Goal: Information Seeking & Learning: Learn about a topic

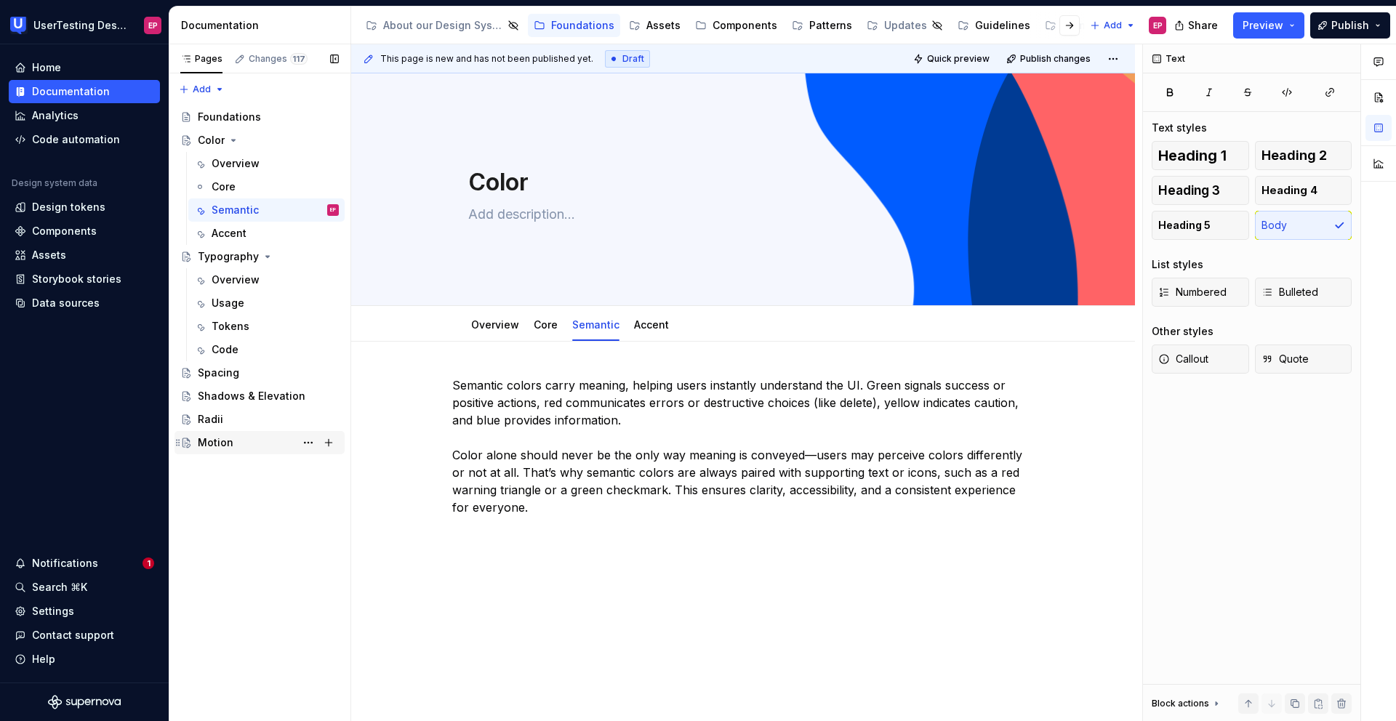
click at [231, 435] on div "Motion" at bounding box center [268, 443] width 141 height 20
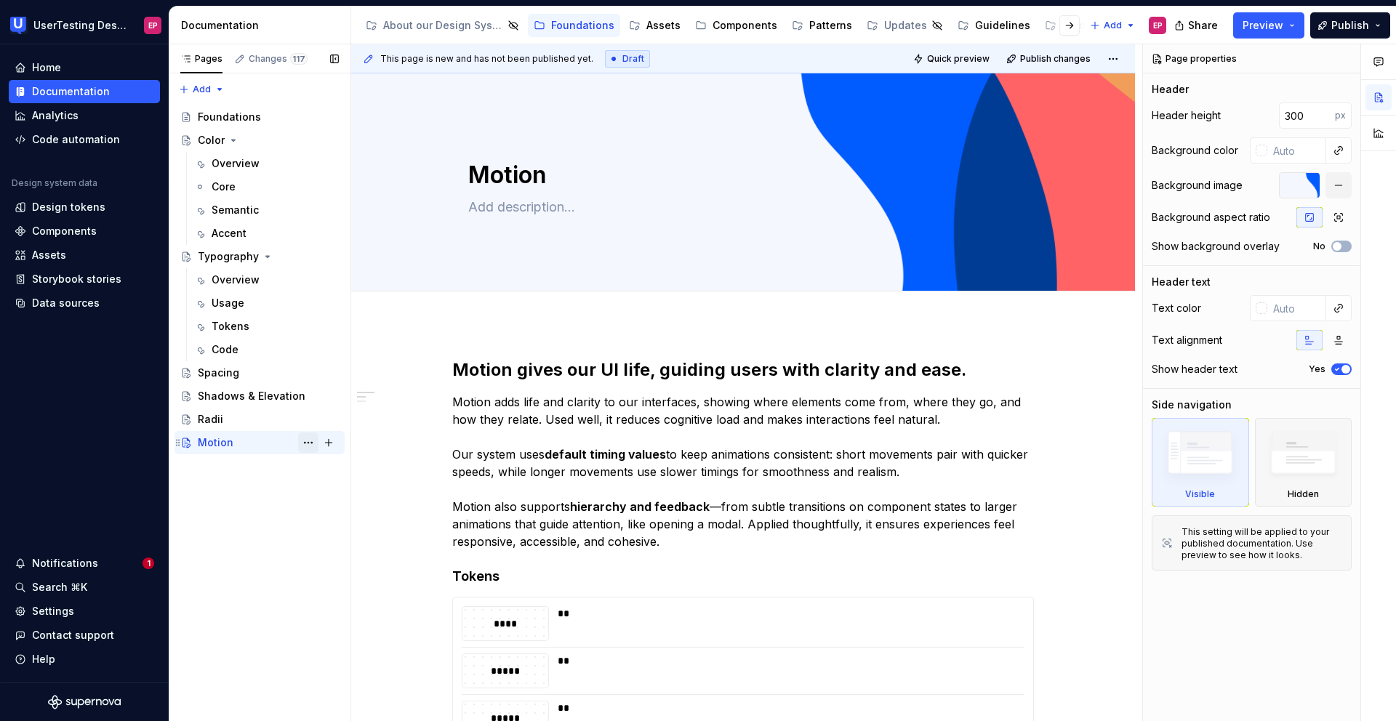
click at [309, 443] on button "Page tree" at bounding box center [308, 443] width 20 height 20
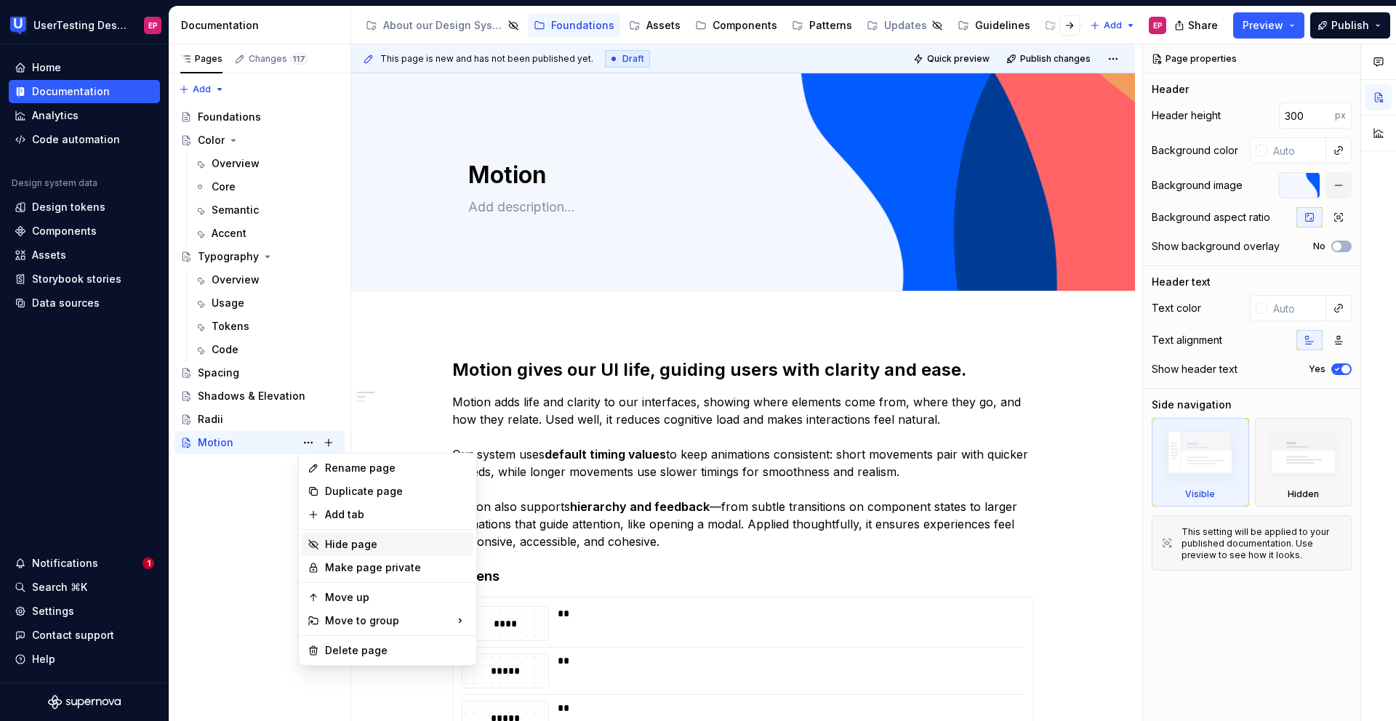
click at [356, 548] on div "Hide page" at bounding box center [396, 544] width 143 height 15
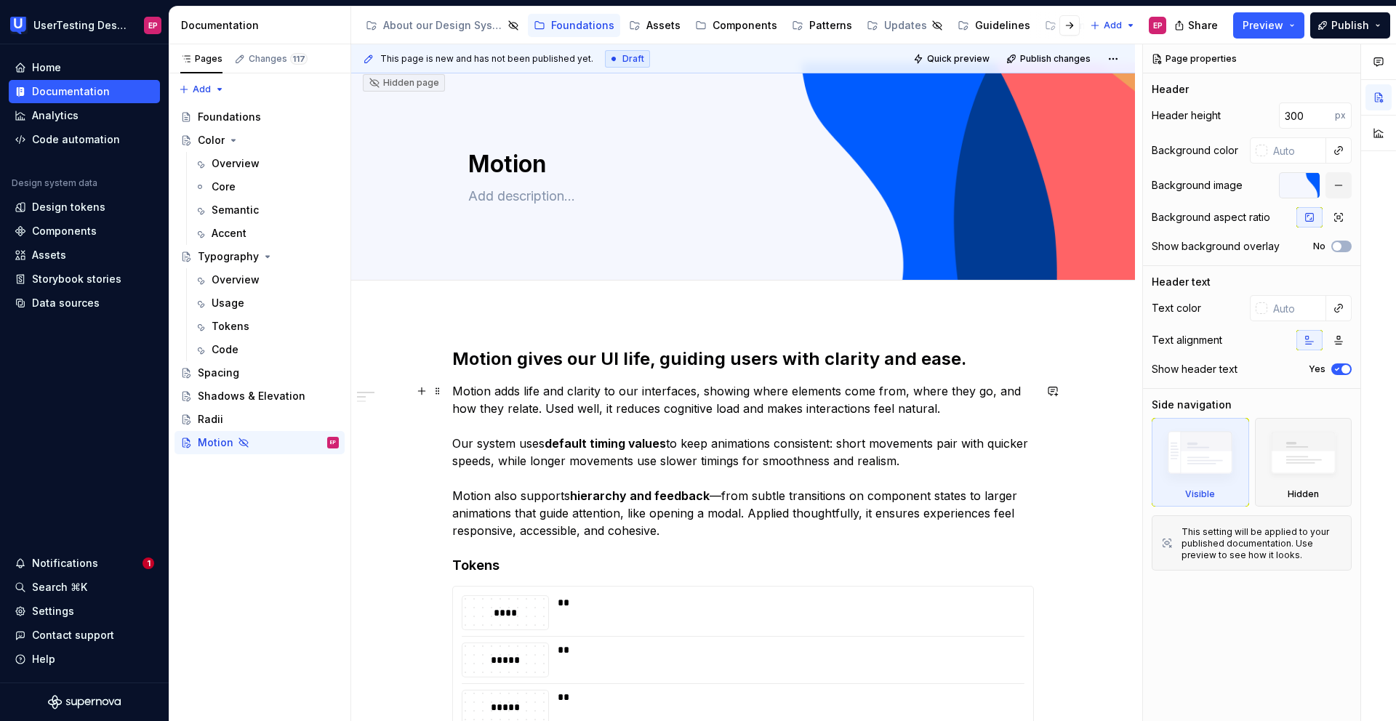
scroll to position [20, 0]
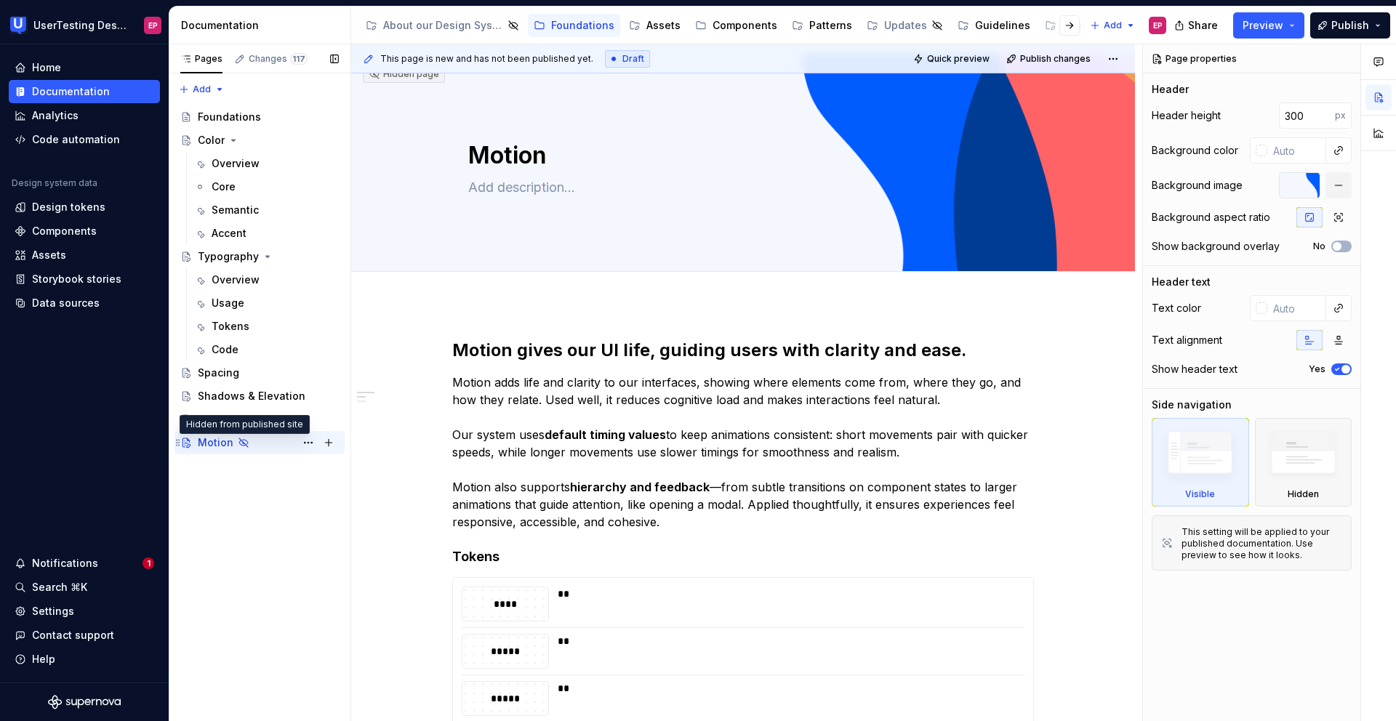
click at [243, 442] on icon "Page tree" at bounding box center [244, 443] width 12 height 12
click at [311, 440] on button "Page tree" at bounding box center [308, 443] width 20 height 20
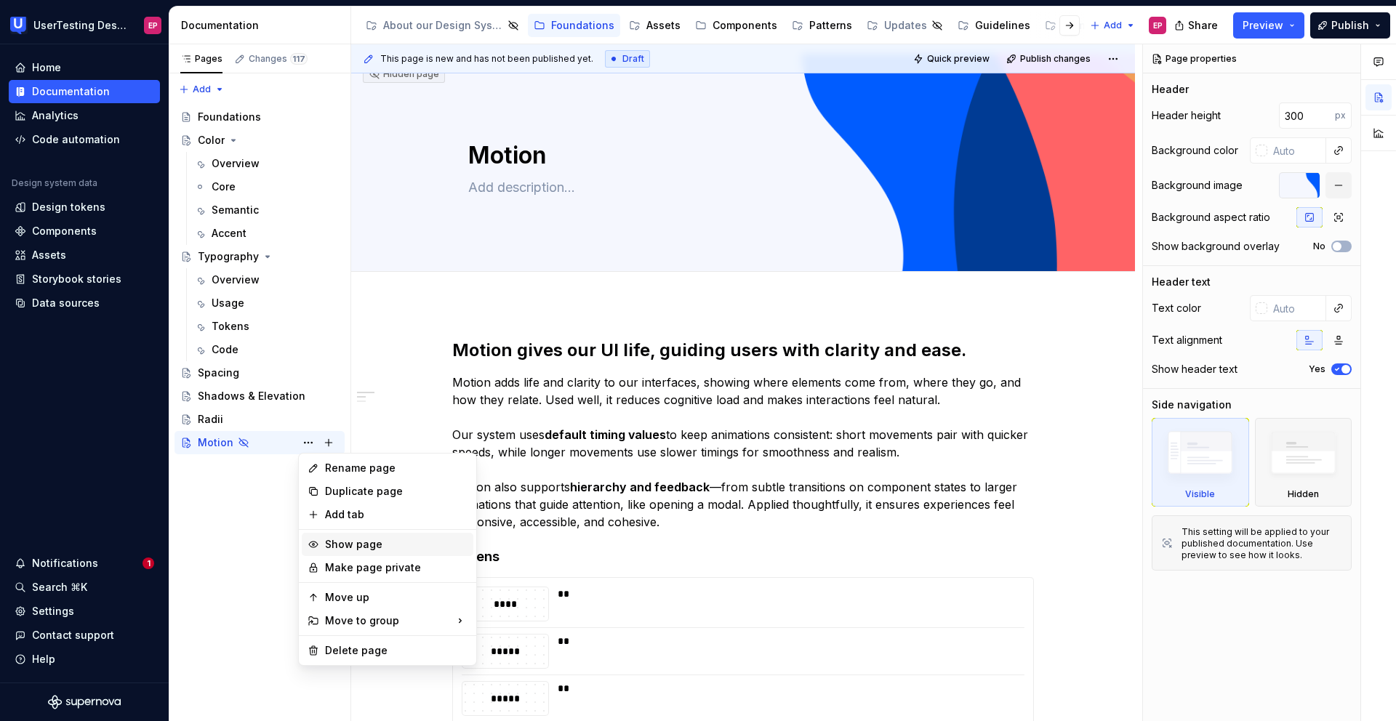
click at [332, 547] on div "Show page" at bounding box center [396, 544] width 143 height 15
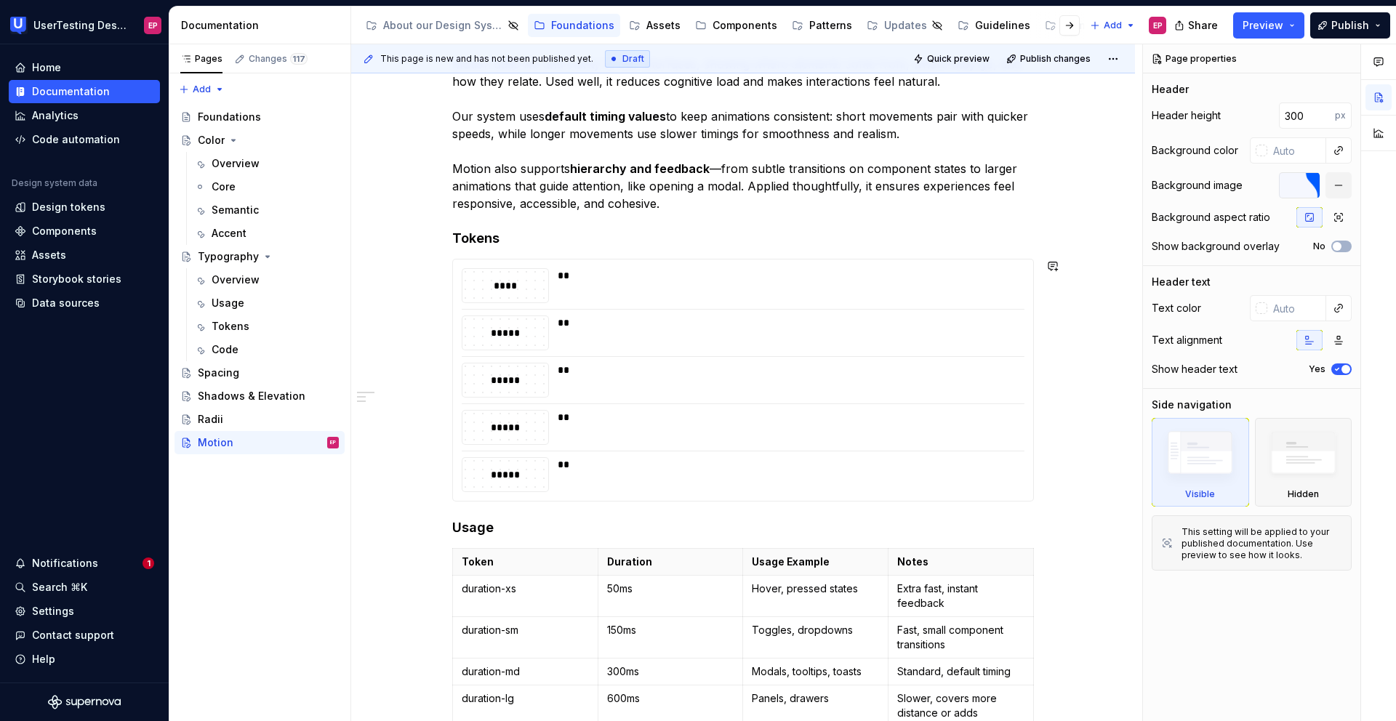
scroll to position [345, 0]
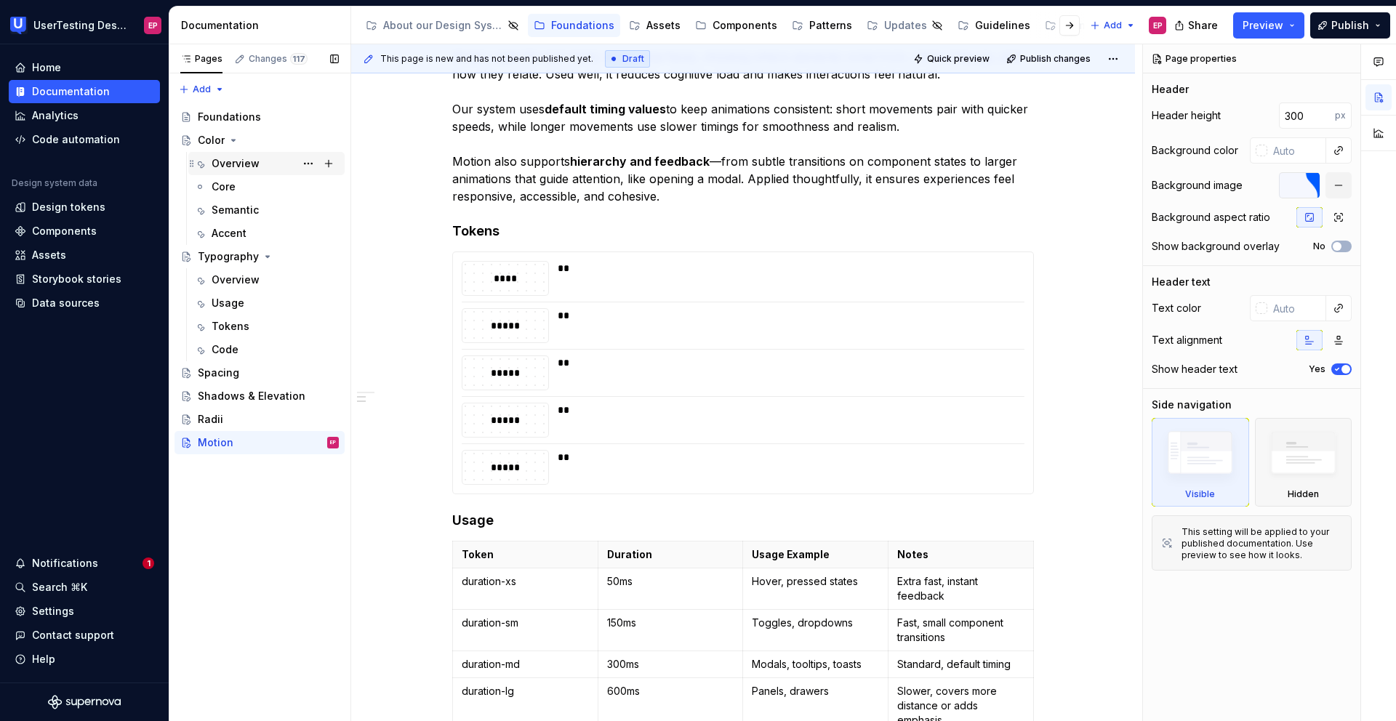
click at [239, 163] on div "Overview" at bounding box center [236, 163] width 48 height 15
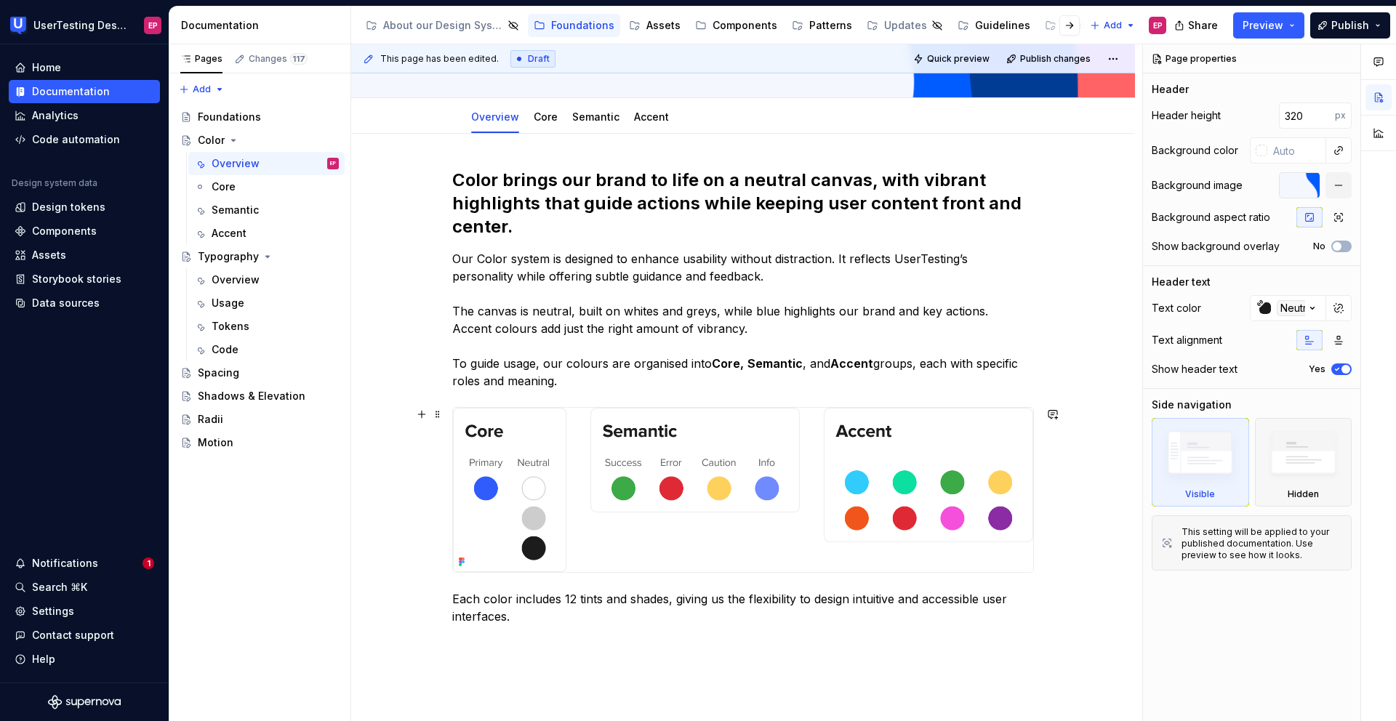
scroll to position [208, 0]
click at [541, 121] on link "Core" at bounding box center [546, 117] width 24 height 12
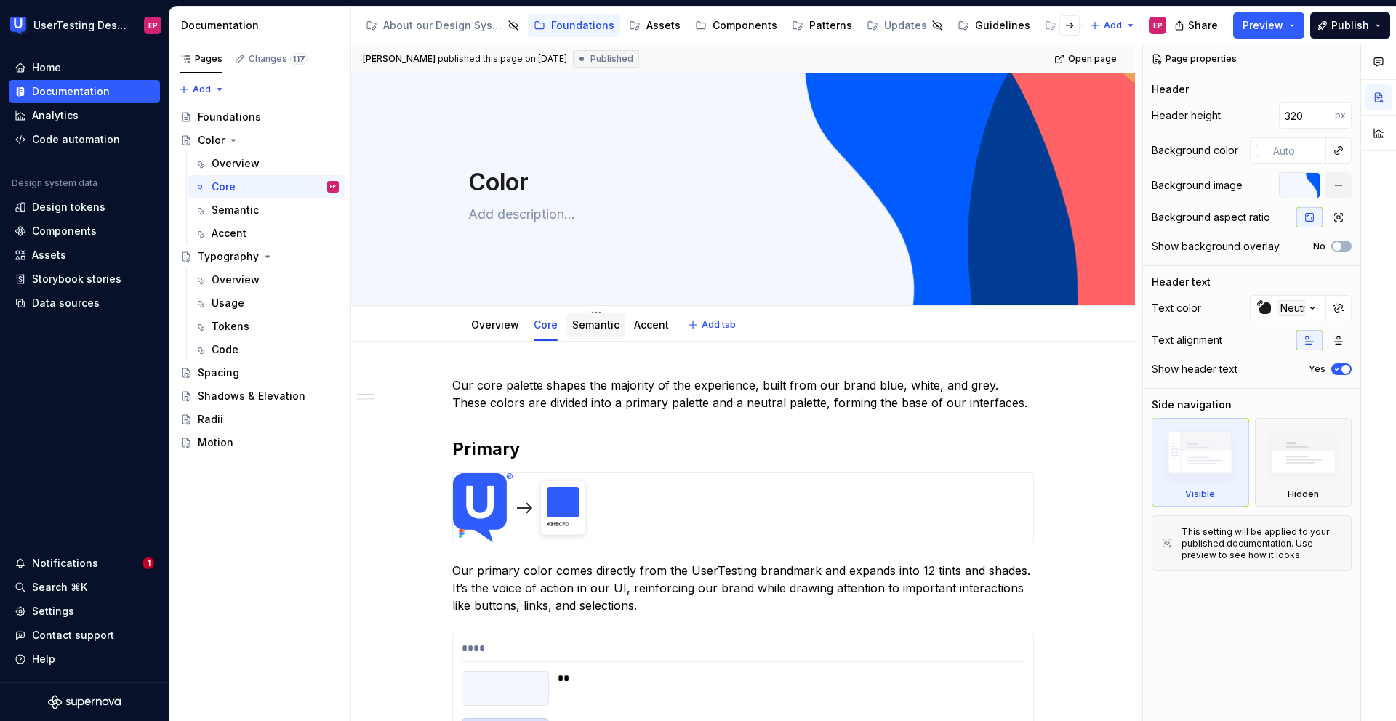
click at [584, 327] on link "Semantic" at bounding box center [595, 325] width 47 height 12
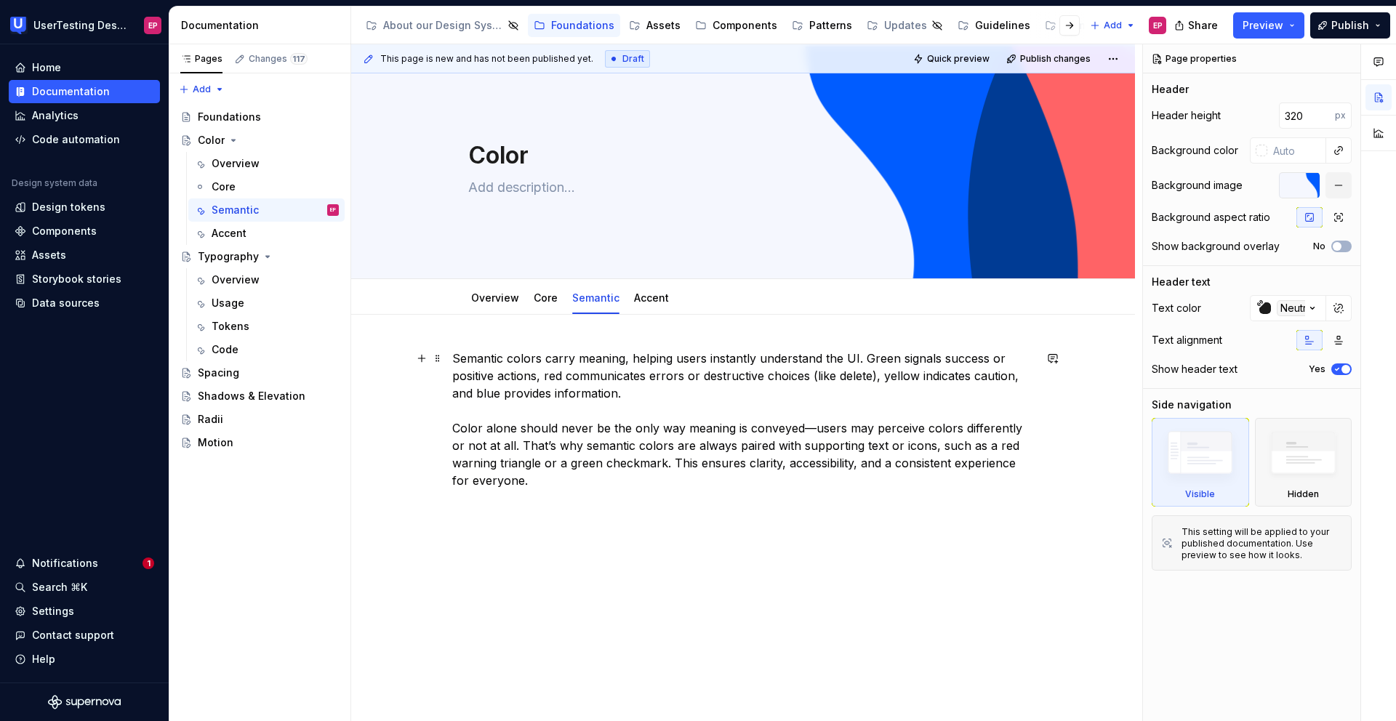
scroll to position [55, 0]
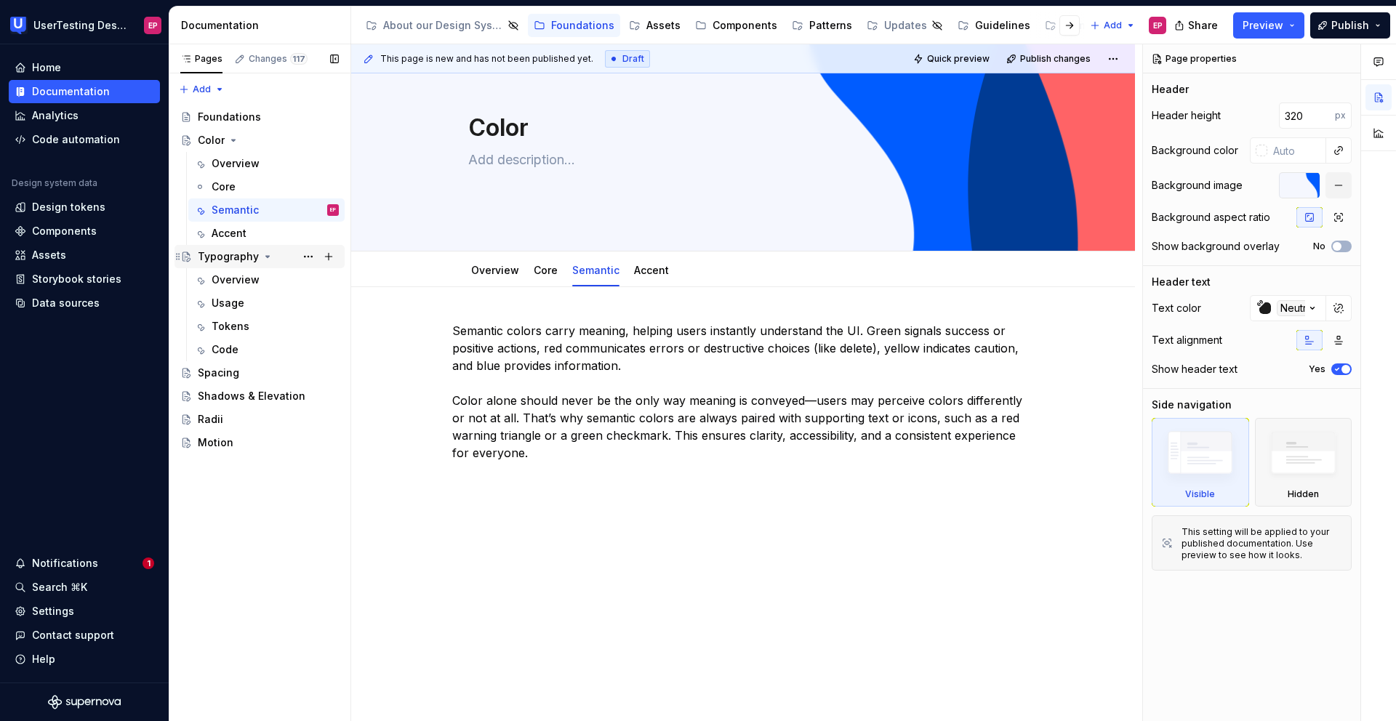
click at [216, 257] on div "Typography" at bounding box center [228, 256] width 61 height 15
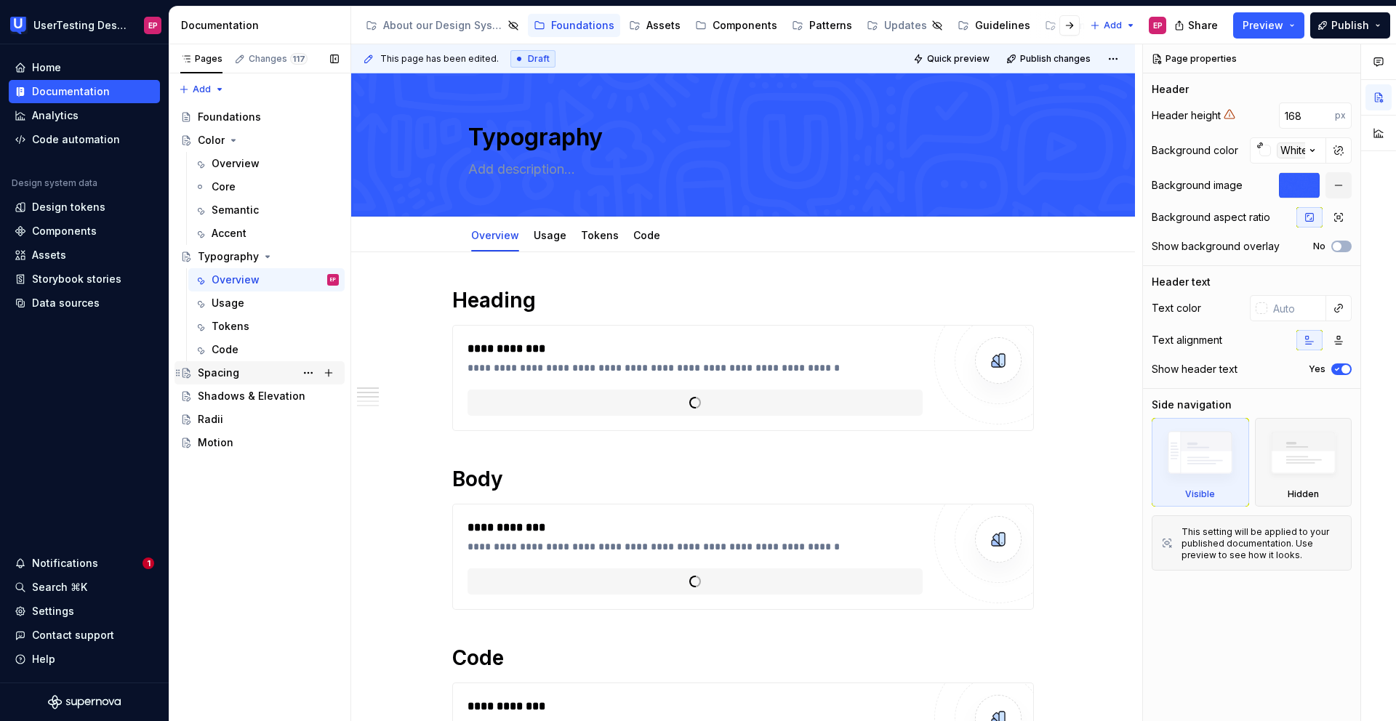
click at [216, 373] on div "Spacing" at bounding box center [218, 373] width 41 height 15
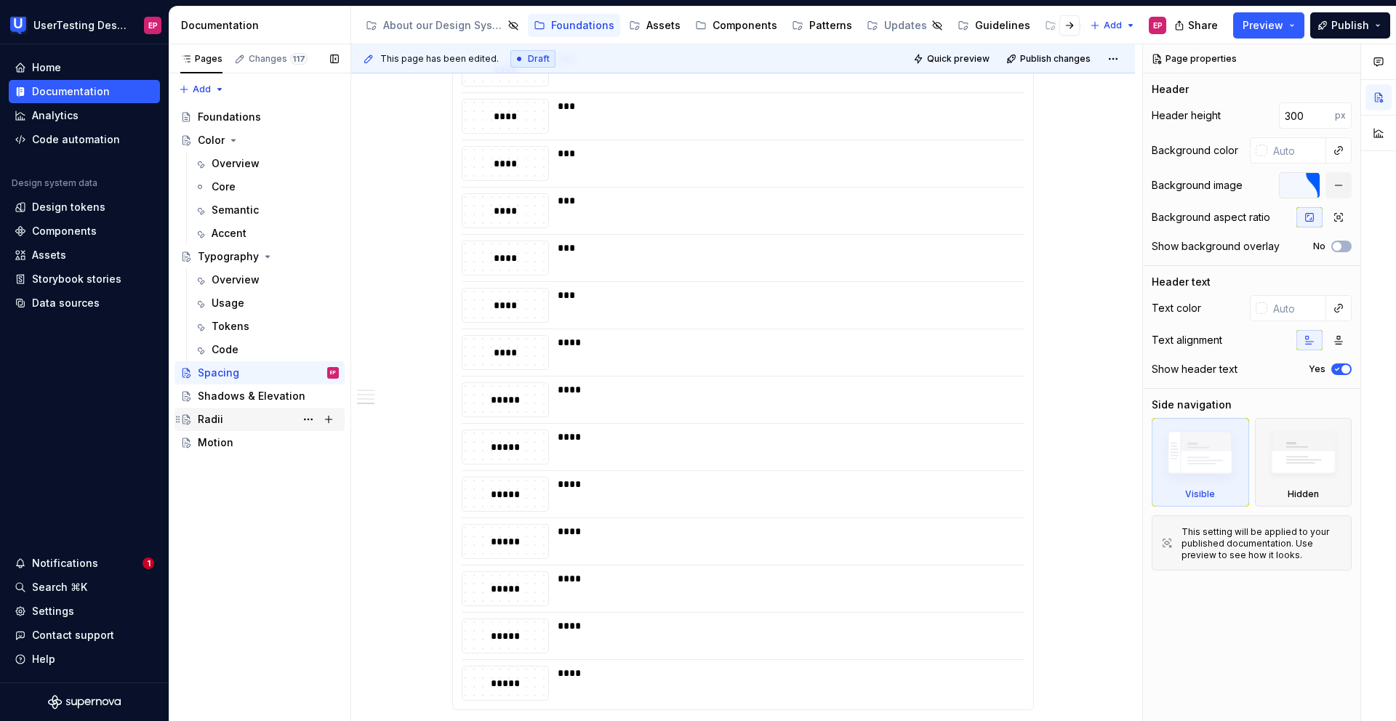
scroll to position [1925, 0]
click at [279, 403] on div "Shadows & Elevation" at bounding box center [246, 396] width 97 height 15
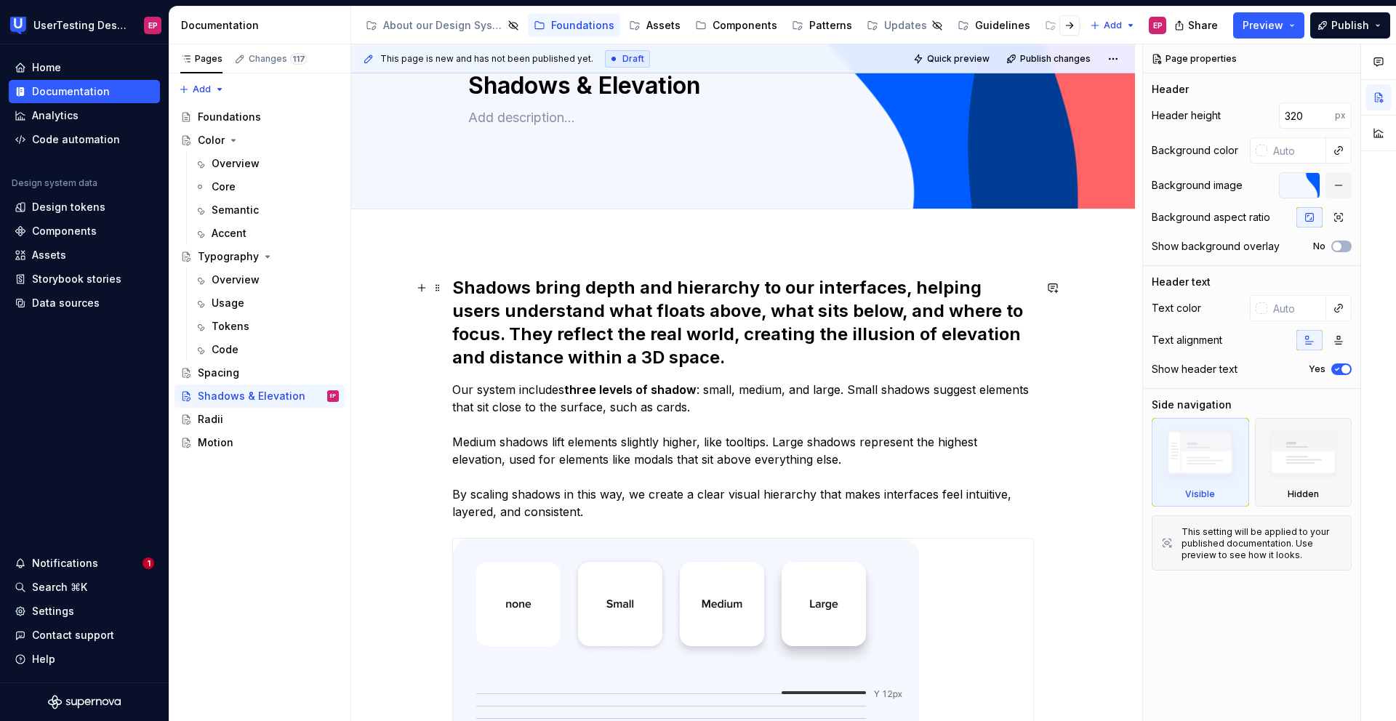
scroll to position [149, 0]
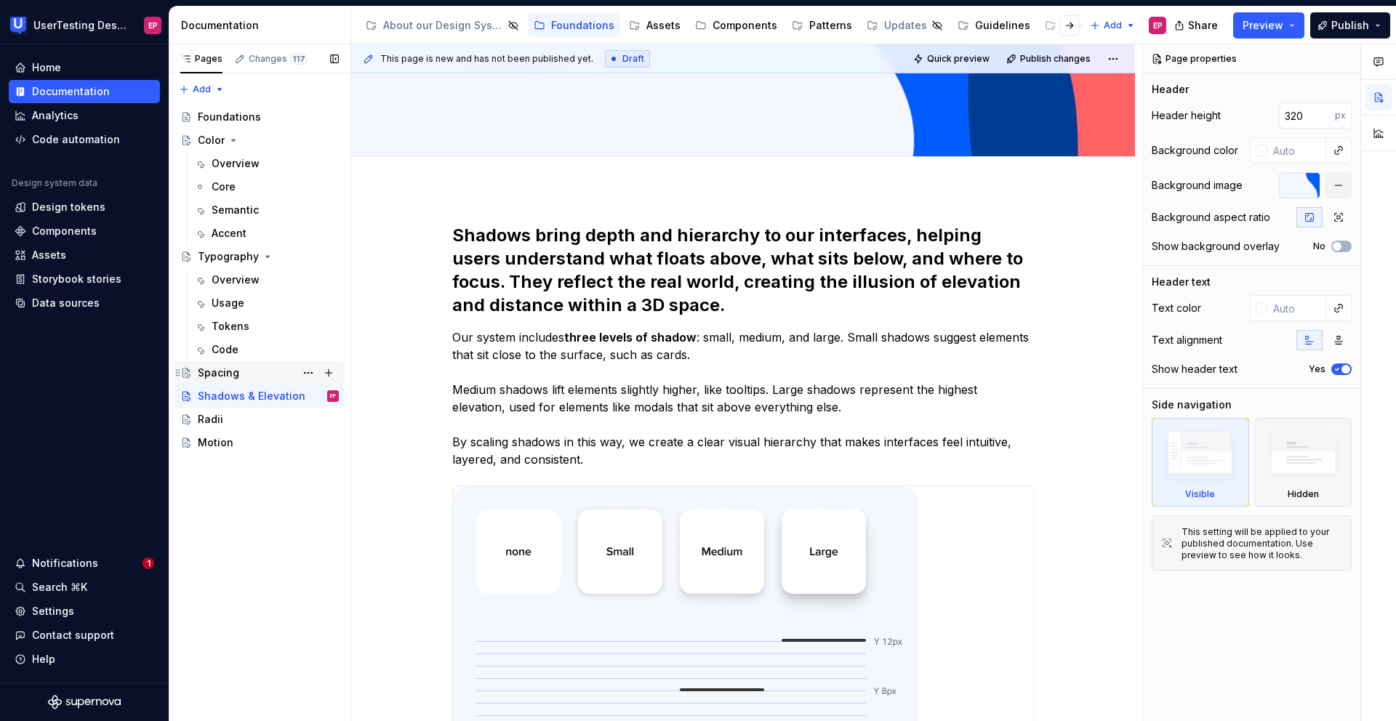
click at [257, 367] on div "Spacing" at bounding box center [268, 373] width 141 height 20
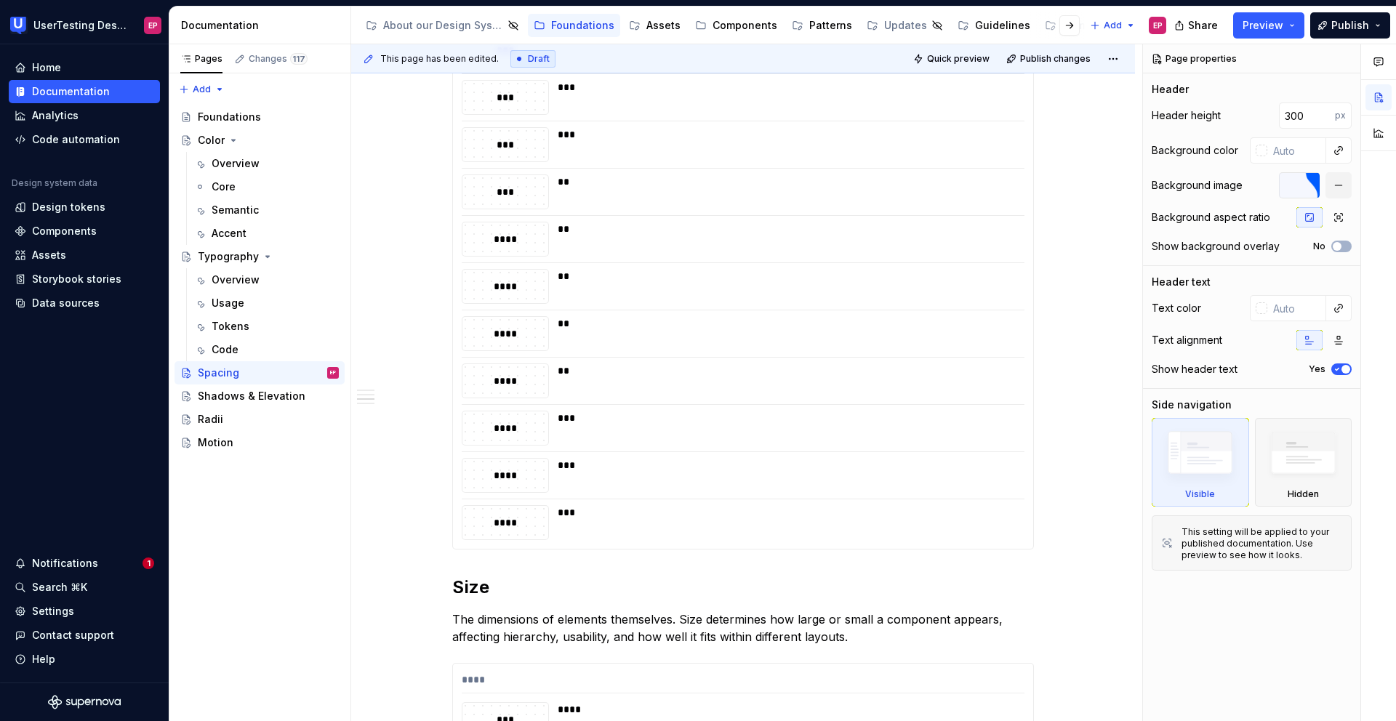
scroll to position [790, 0]
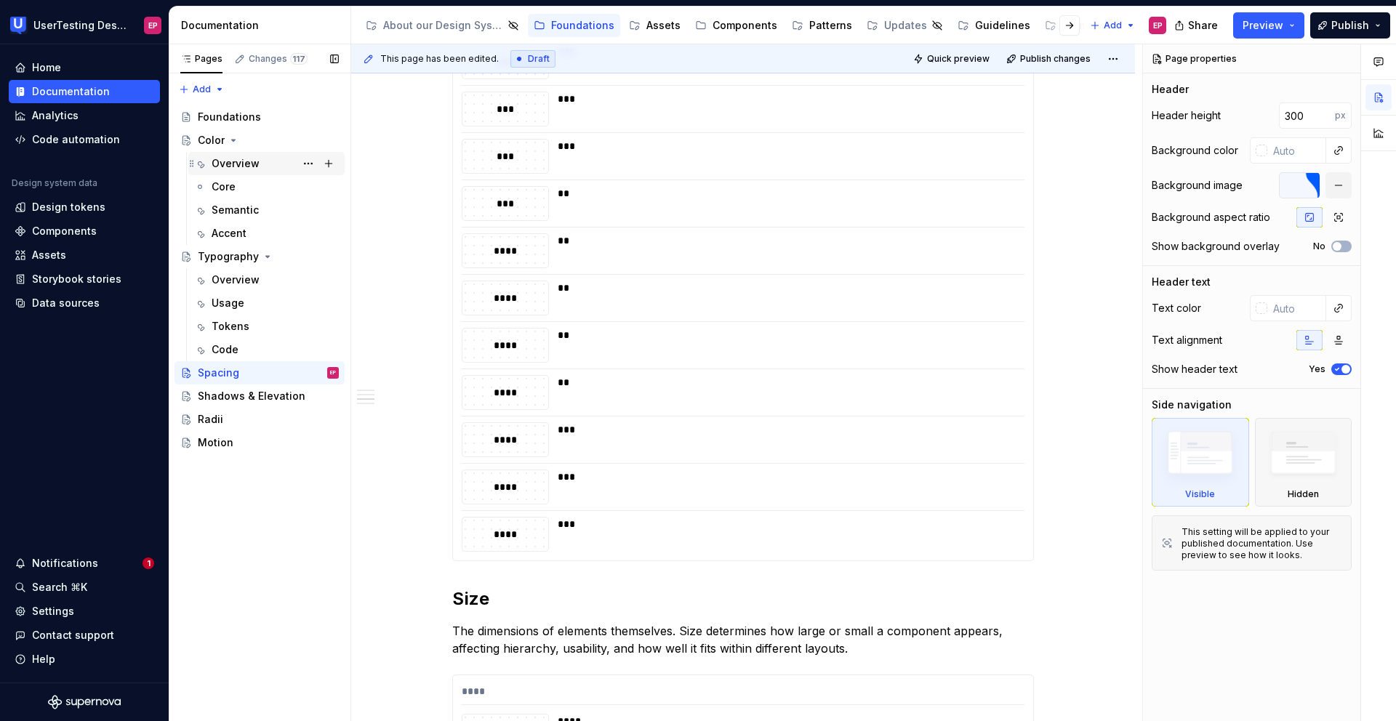
click at [258, 169] on div "Overview" at bounding box center [275, 163] width 127 height 20
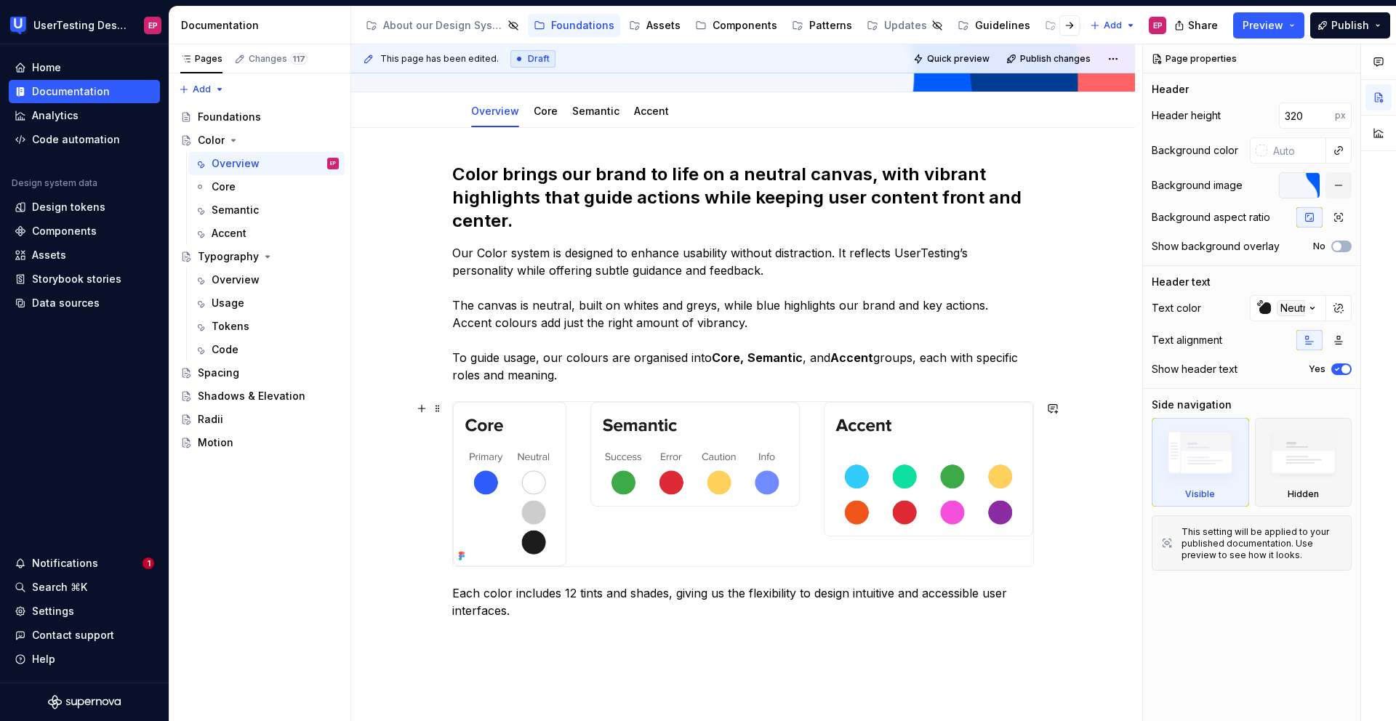
scroll to position [210, 0]
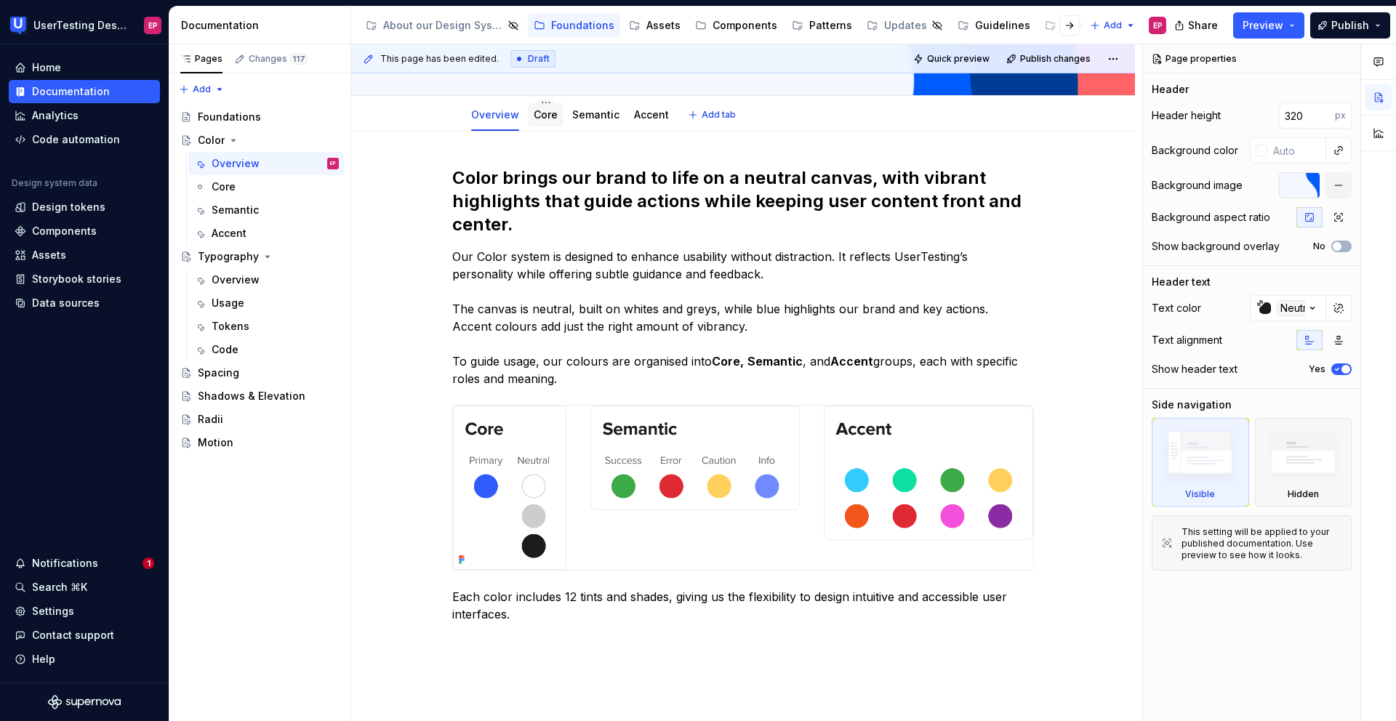
click at [542, 116] on link "Core" at bounding box center [546, 114] width 24 height 12
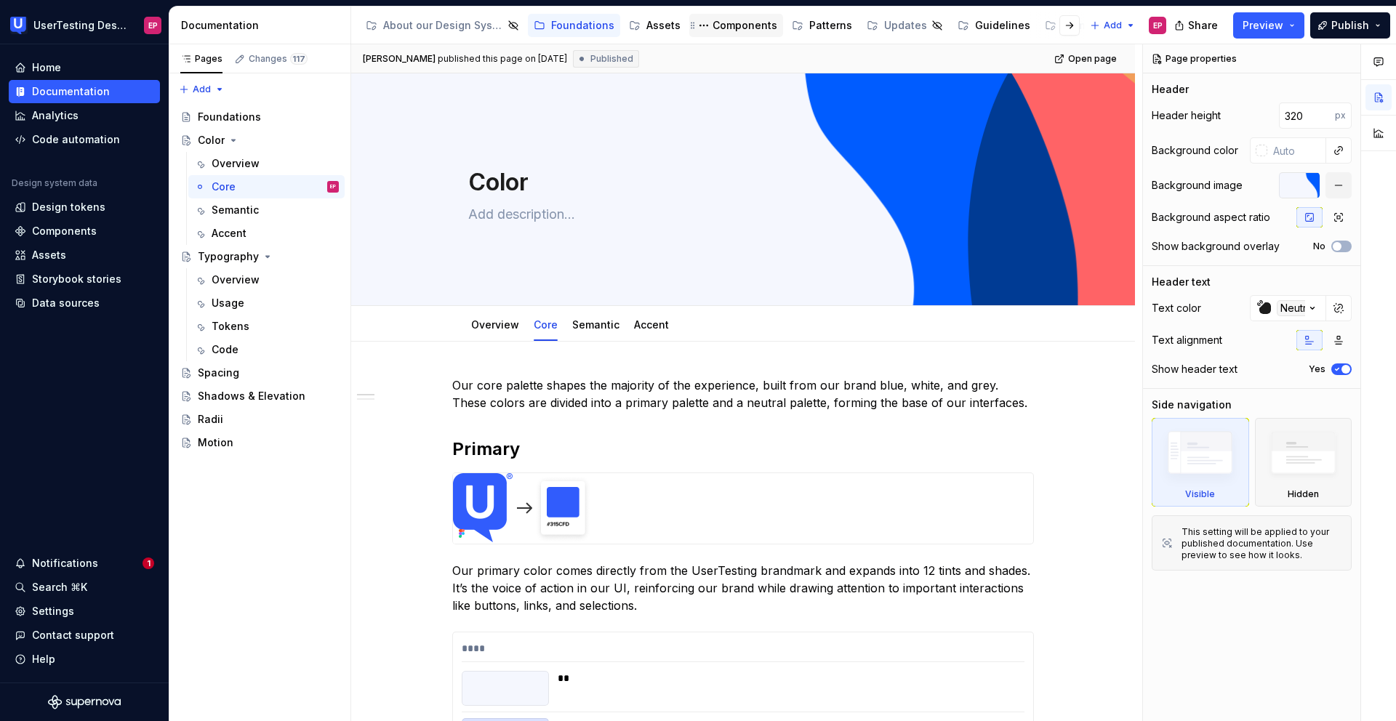
click at [737, 25] on div "Components" at bounding box center [745, 25] width 65 height 15
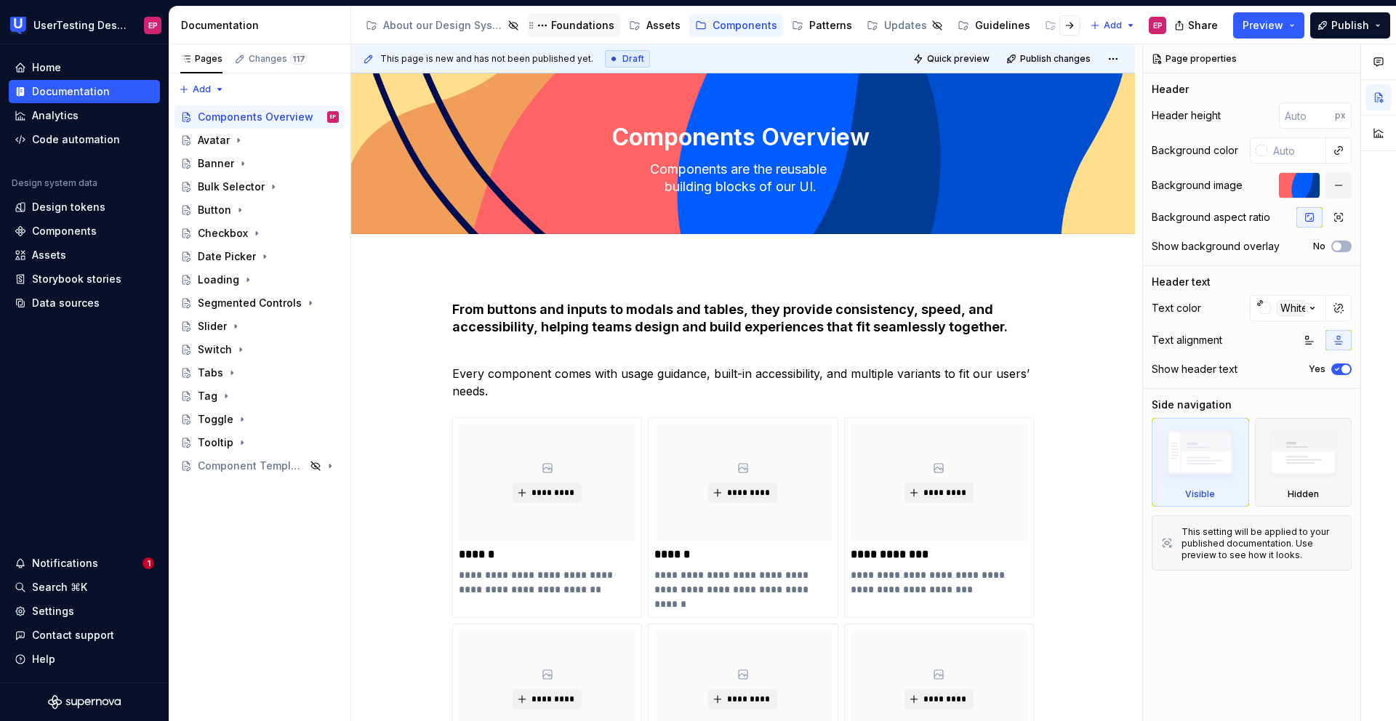
click at [580, 23] on div "Foundations" at bounding box center [582, 25] width 63 height 15
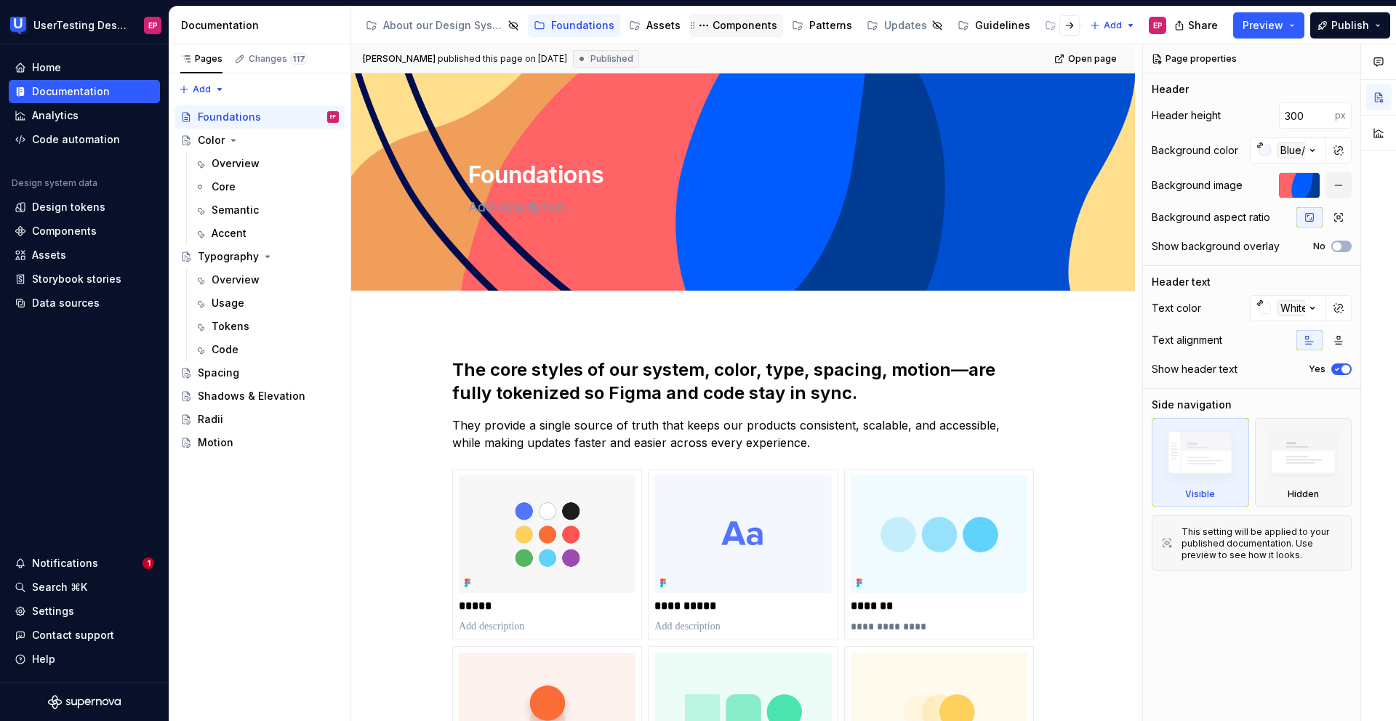
click at [713, 19] on div "Components" at bounding box center [745, 25] width 65 height 15
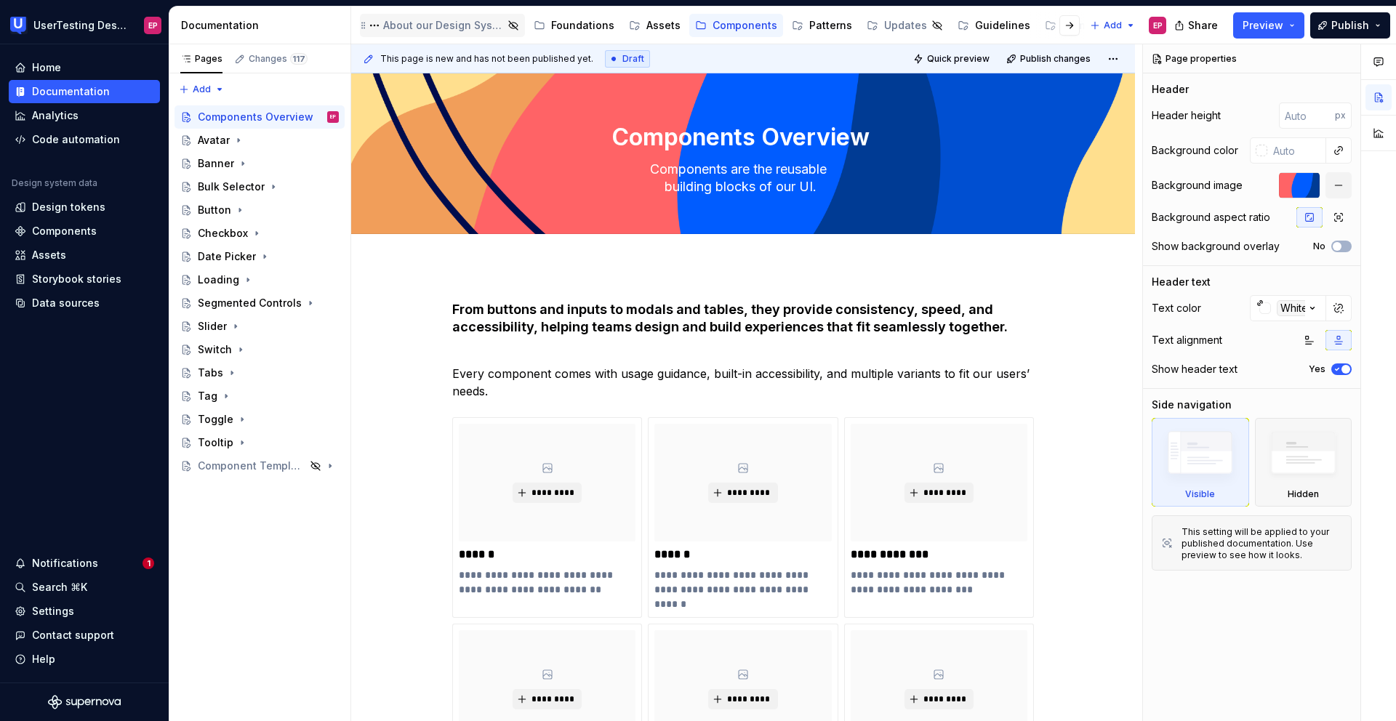
click at [393, 26] on div "About our Design System" at bounding box center [443, 25] width 120 height 15
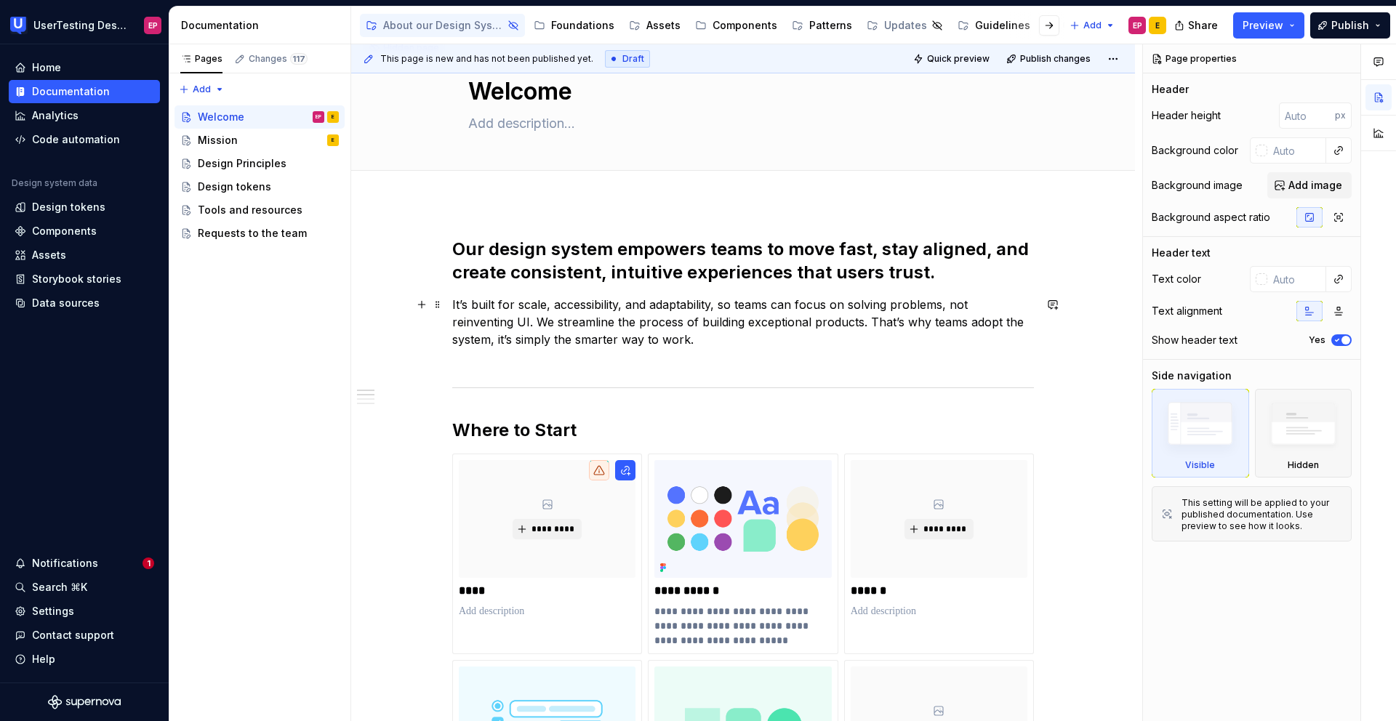
scroll to position [150, 0]
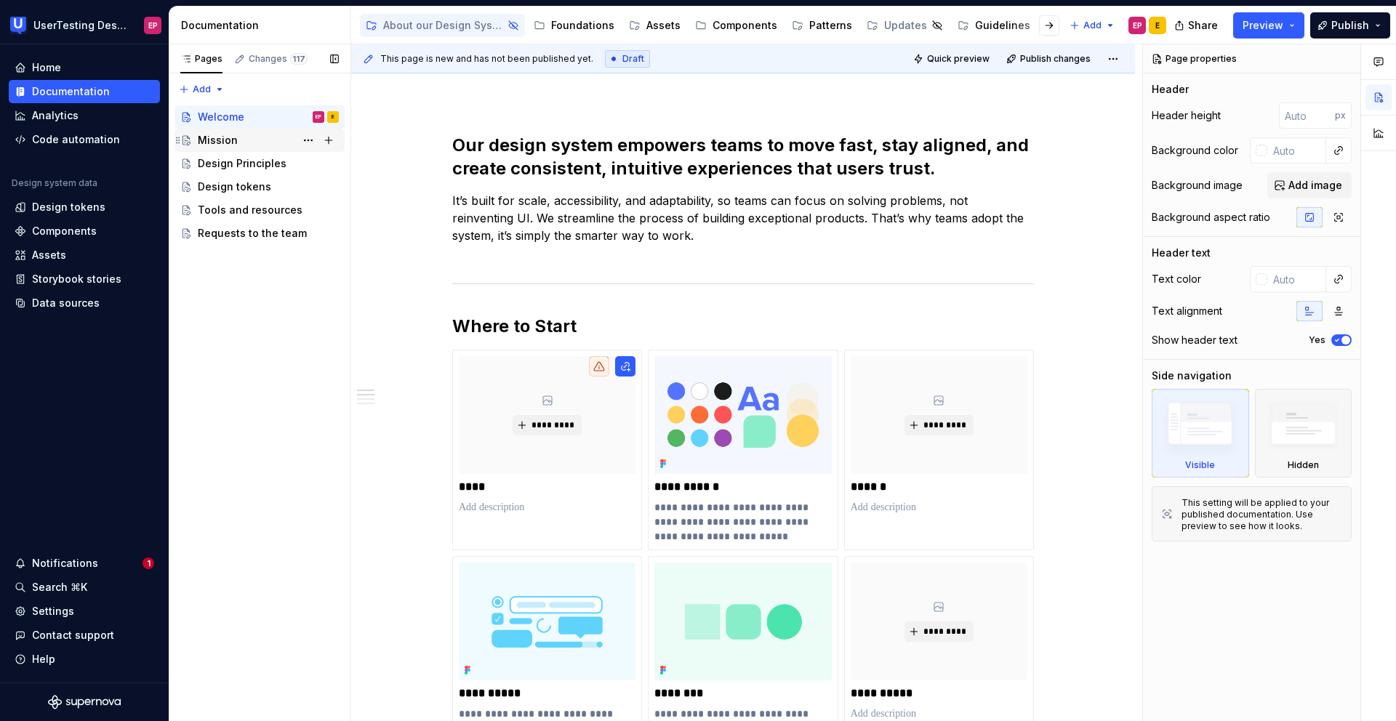
click at [245, 132] on div "Mission E" at bounding box center [268, 140] width 141 height 20
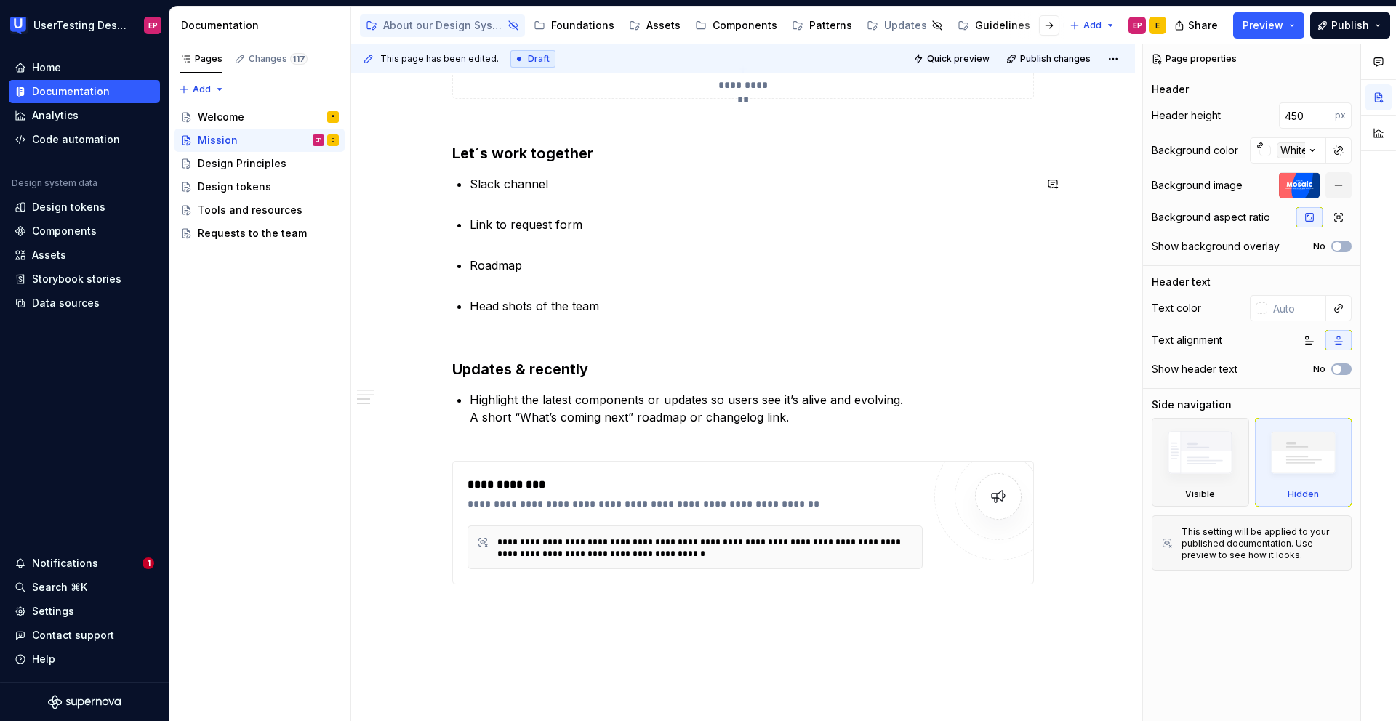
scroll to position [1403, 0]
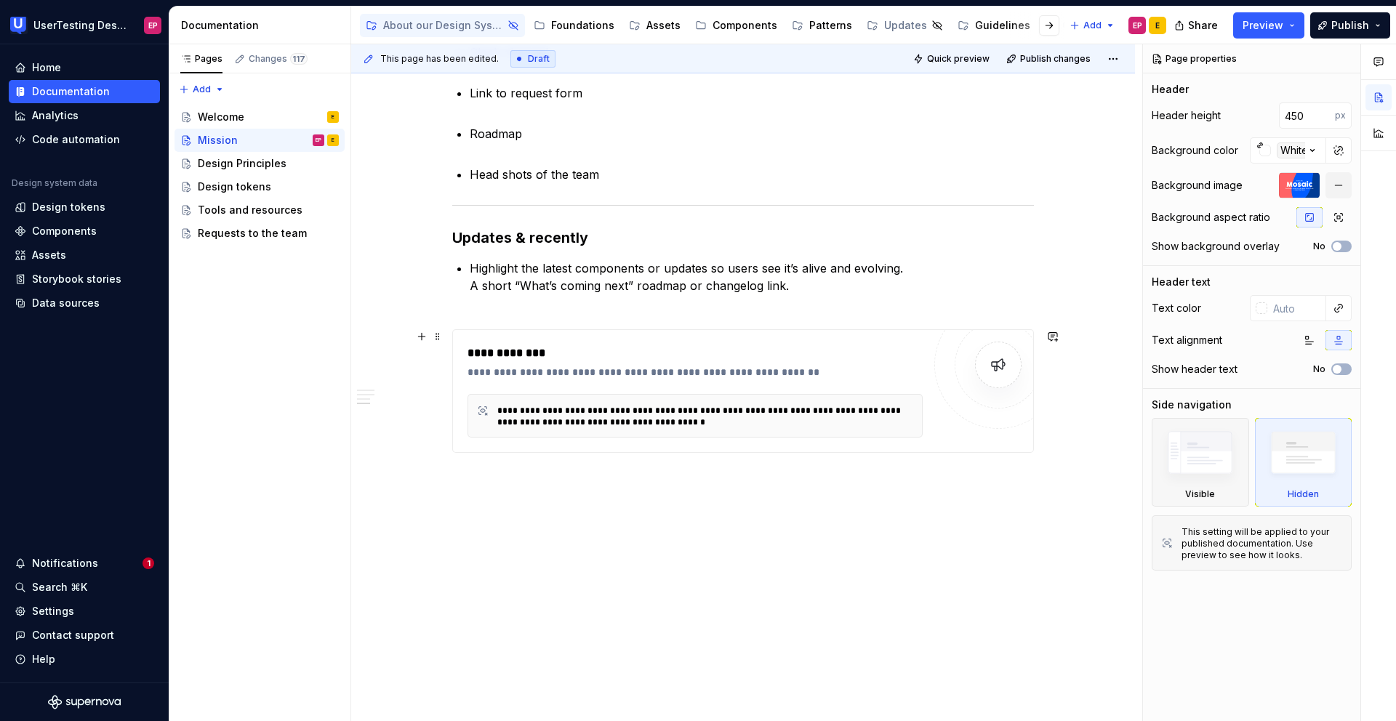
click at [702, 367] on div "**********" at bounding box center [695, 372] width 455 height 15
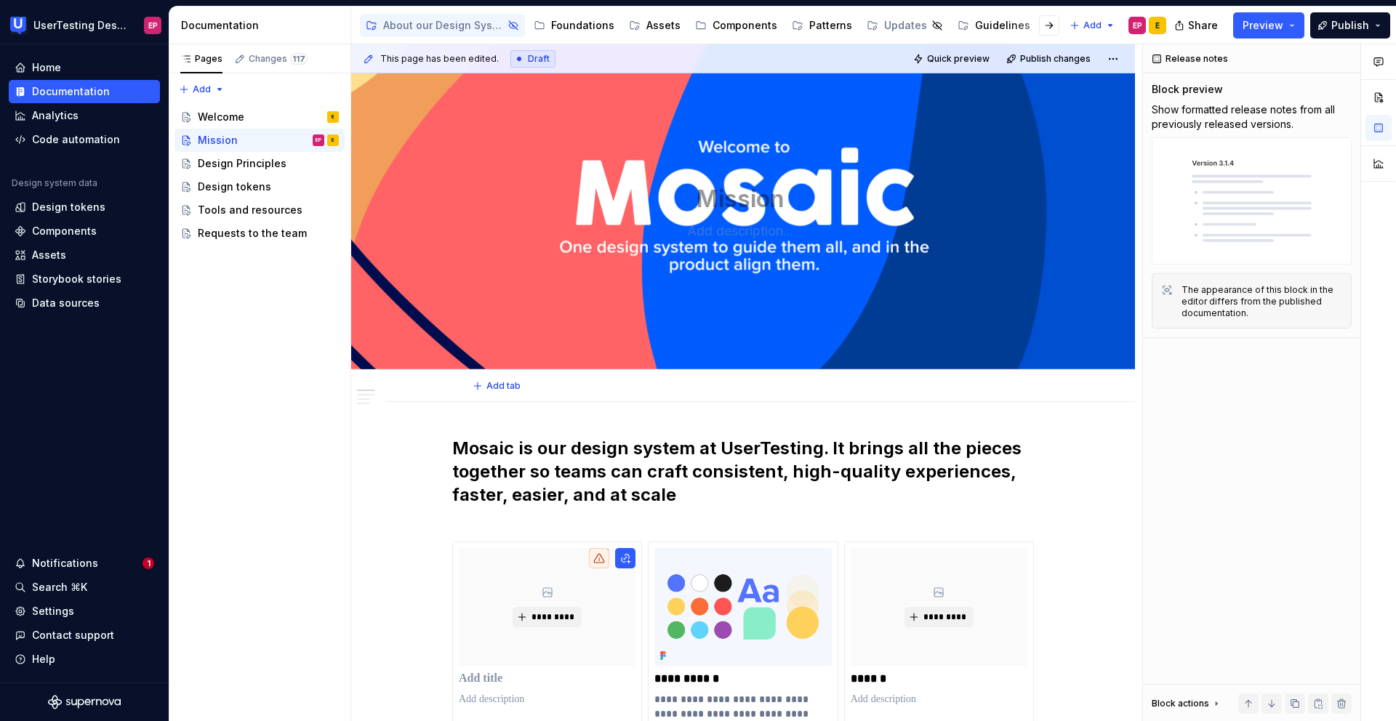
scroll to position [0, 0]
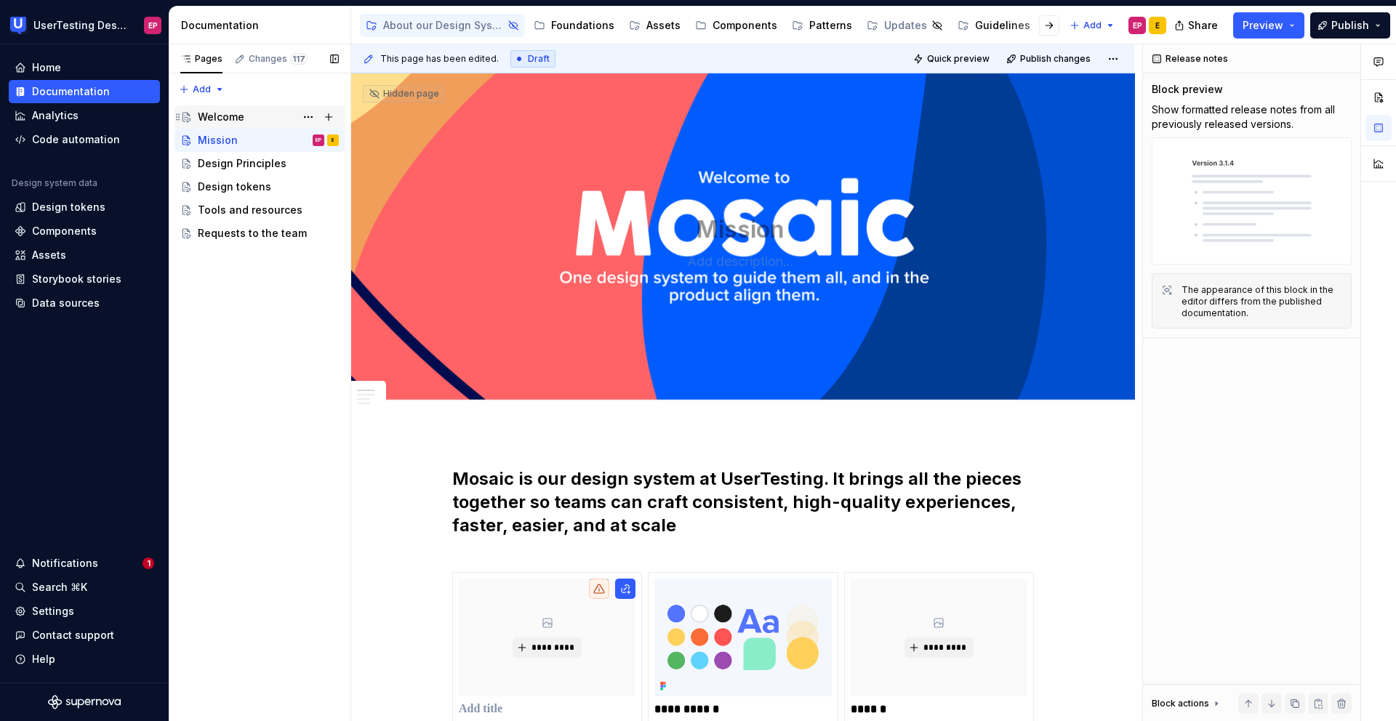
click at [247, 112] on div "Welcome E" at bounding box center [268, 117] width 141 height 20
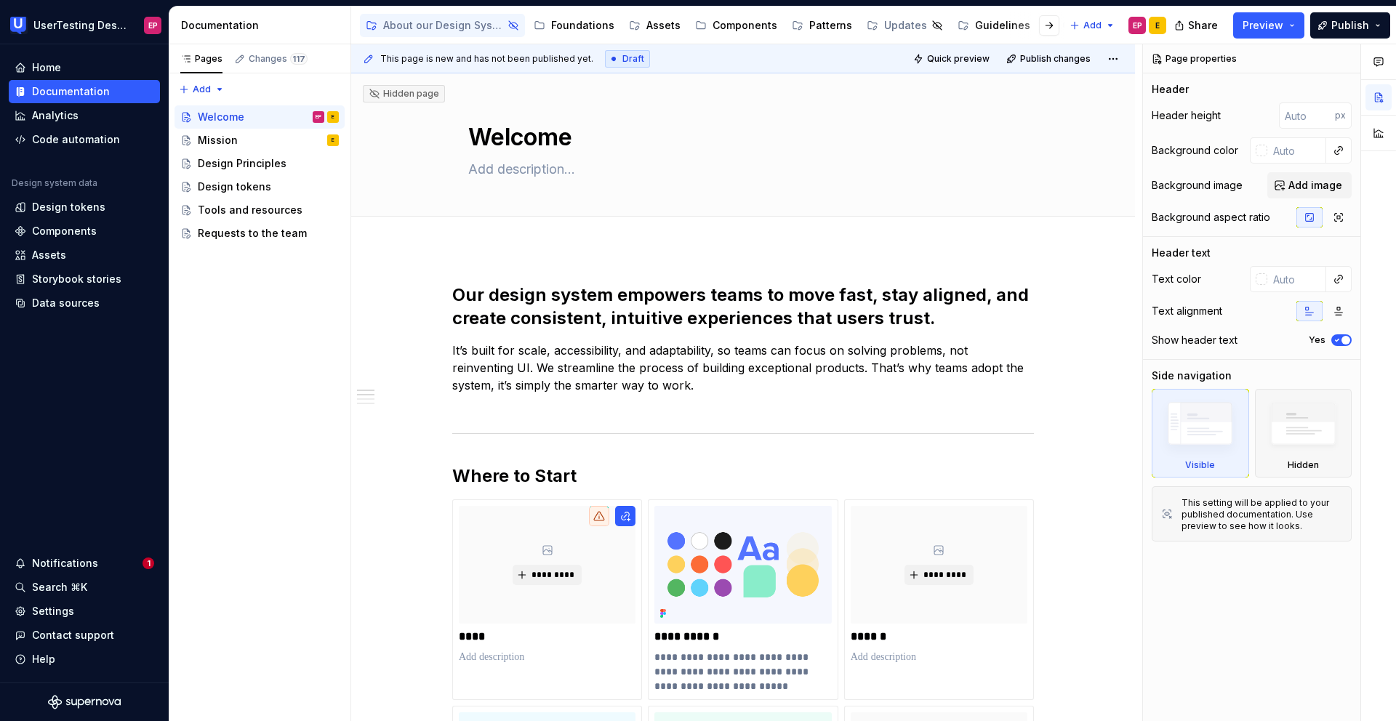
scroll to position [3, 0]
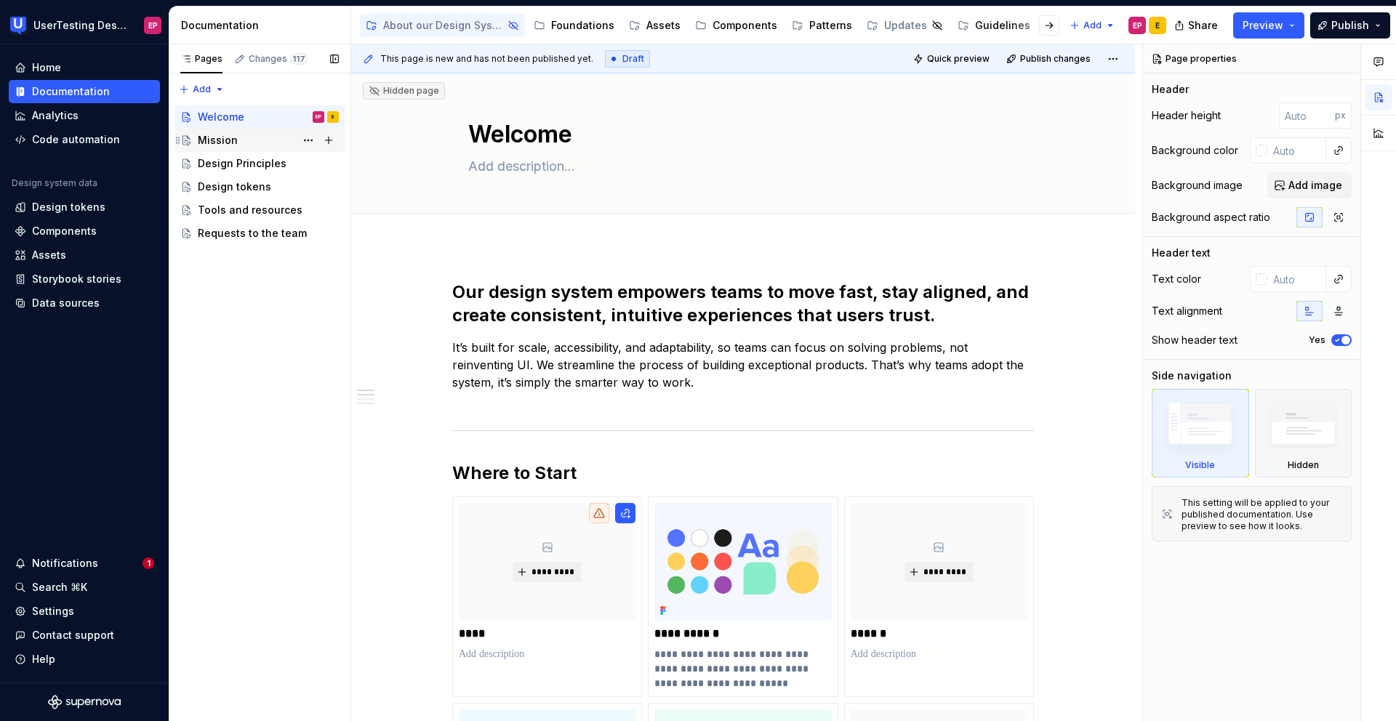
click at [249, 138] on div "Mission E" at bounding box center [268, 140] width 141 height 20
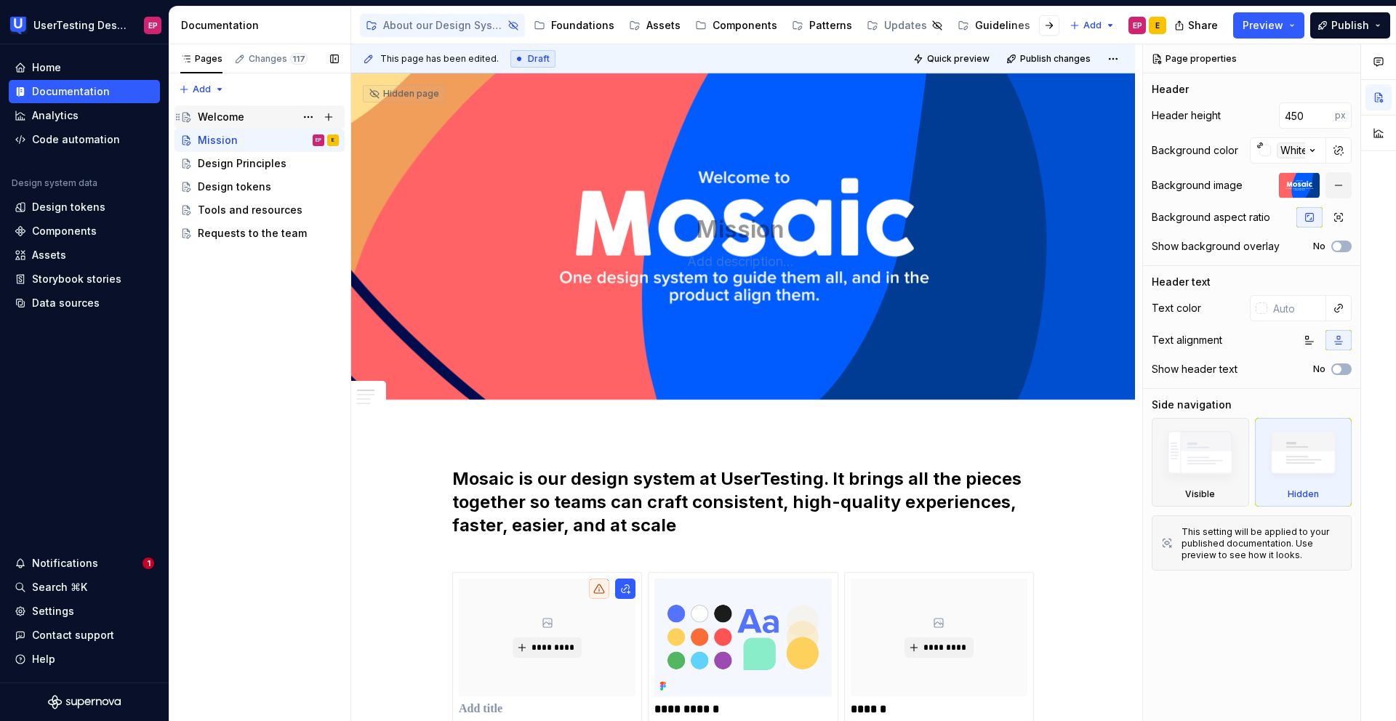
click at [239, 113] on div "Welcome" at bounding box center [221, 117] width 47 height 15
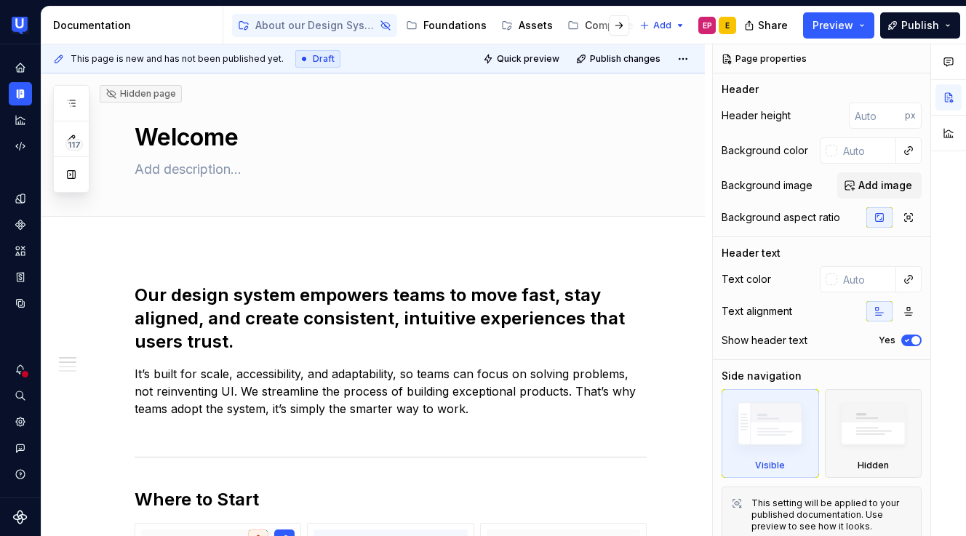
type textarea "*"
